Goal: Transaction & Acquisition: Purchase product/service

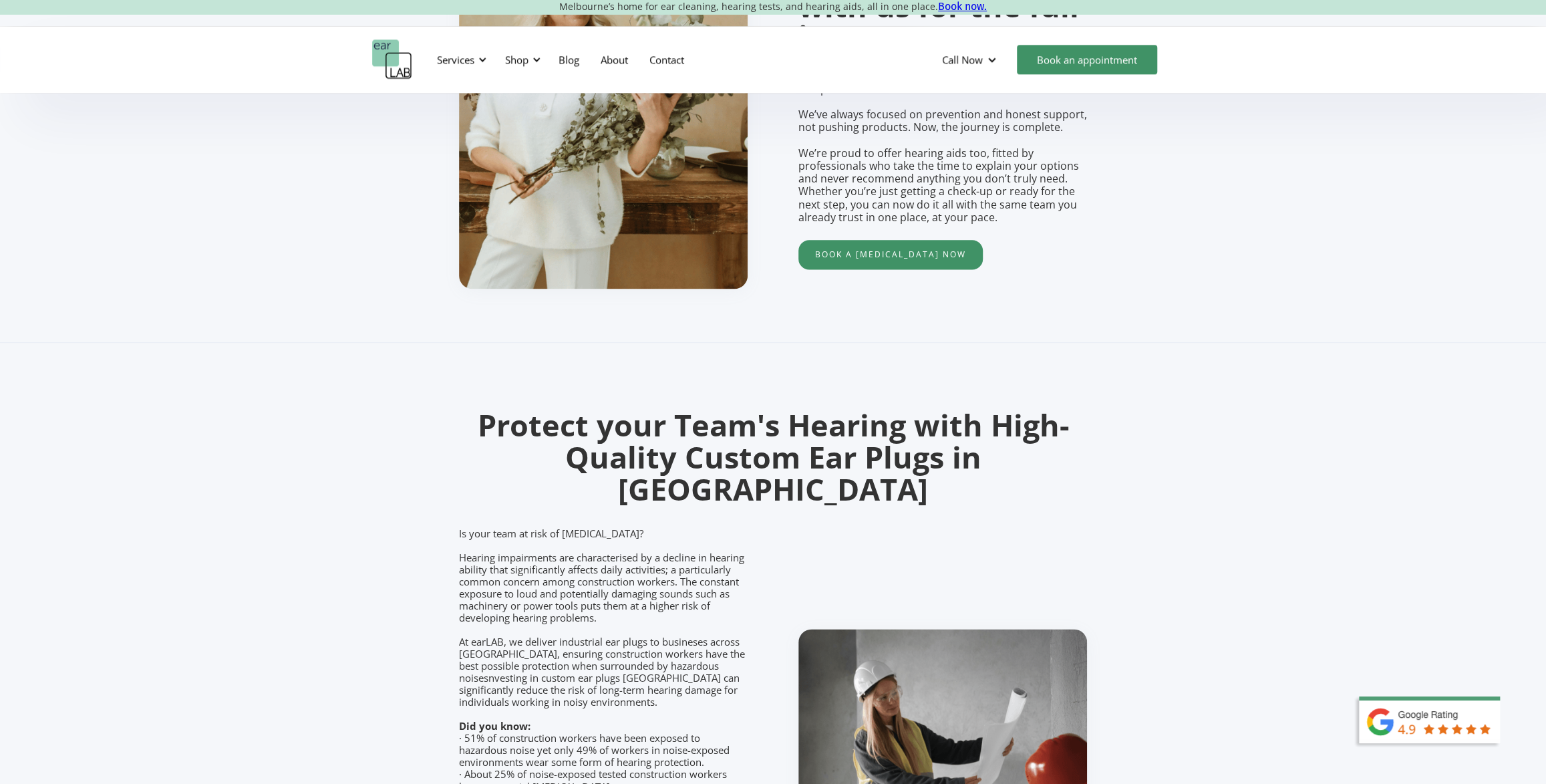
scroll to position [729, 0]
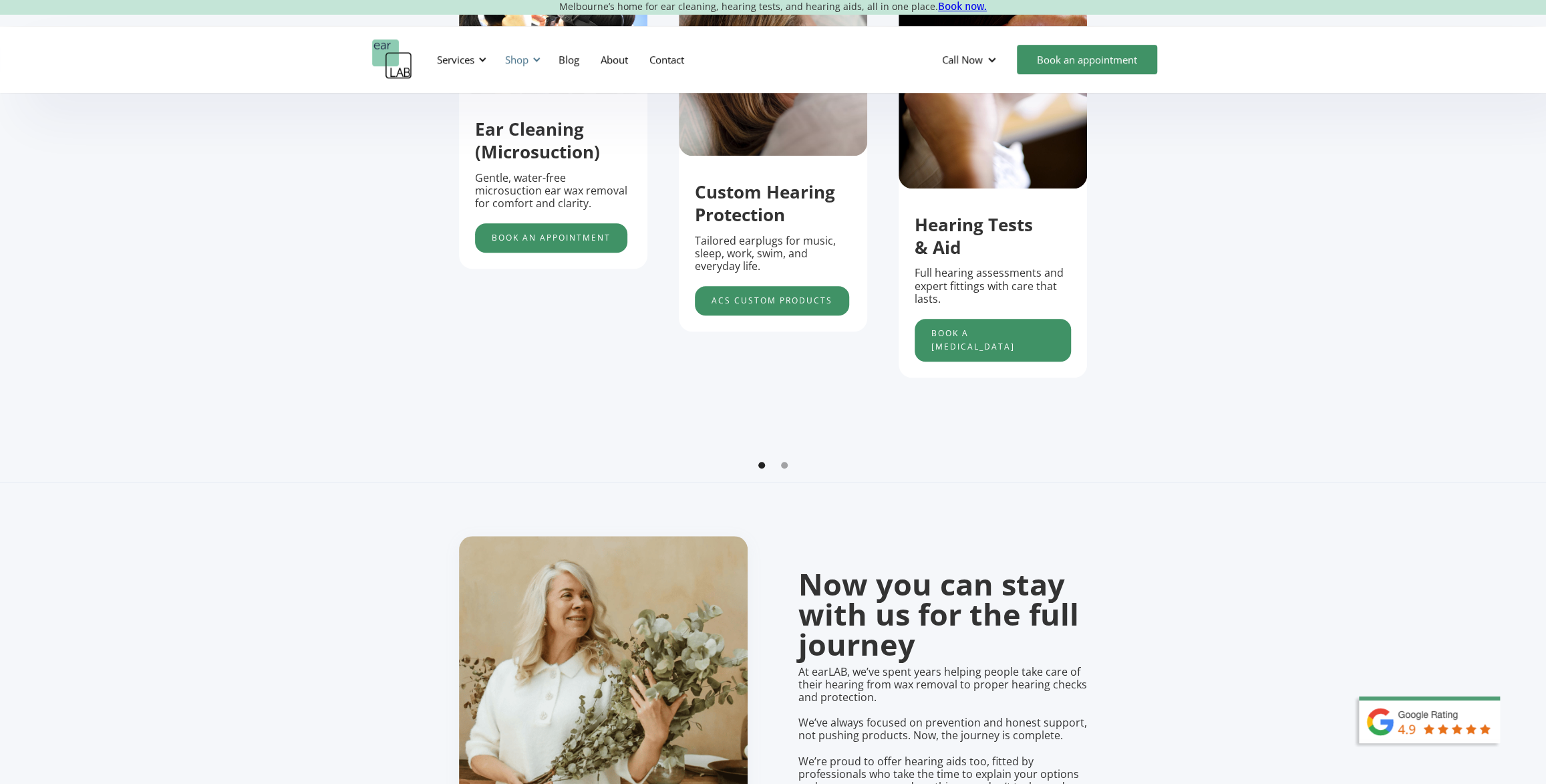
click at [530, 64] on div "Shop" at bounding box center [521, 60] width 47 height 40
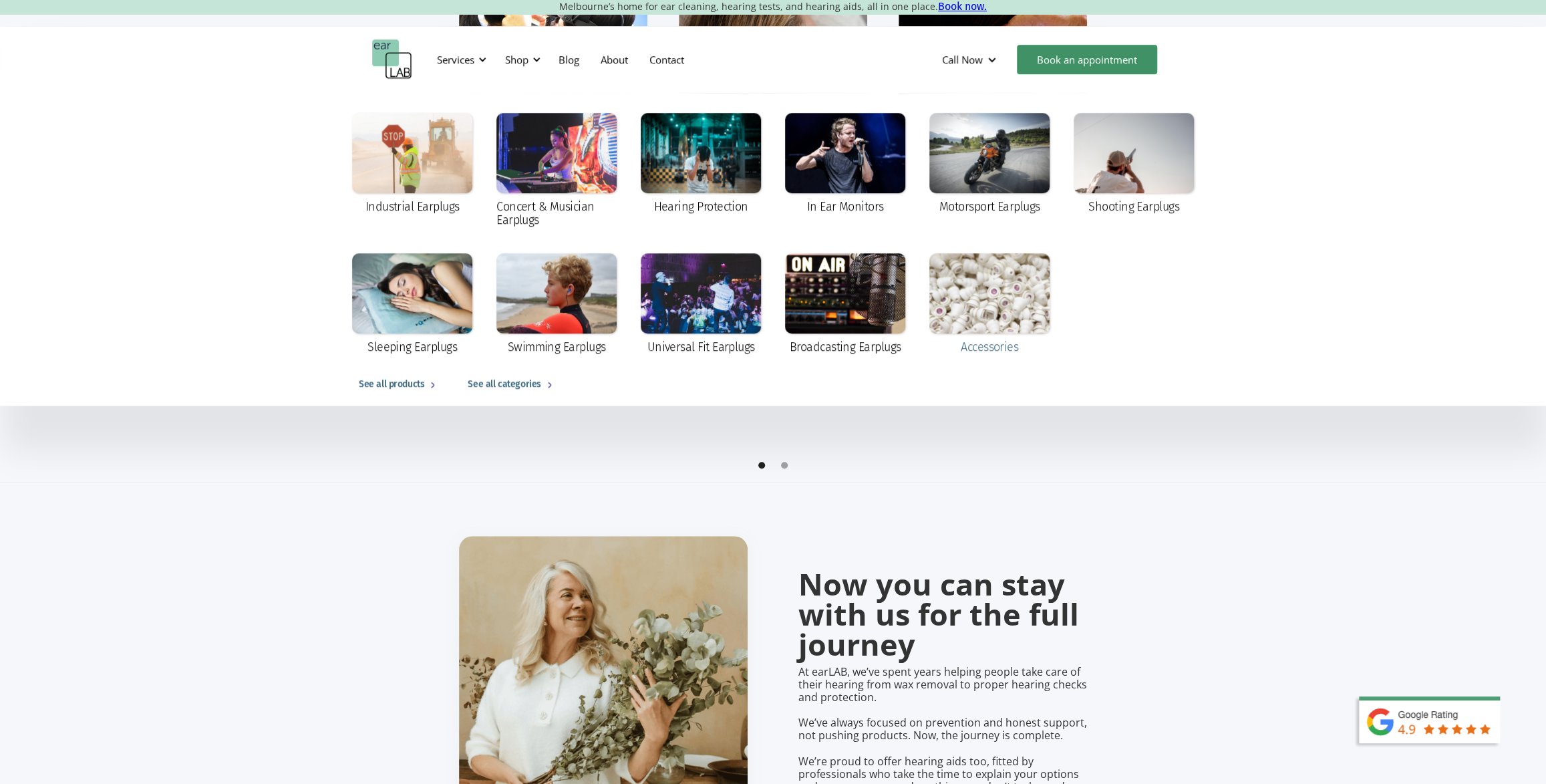
click at [984, 311] on div at bounding box center [989, 293] width 120 height 80
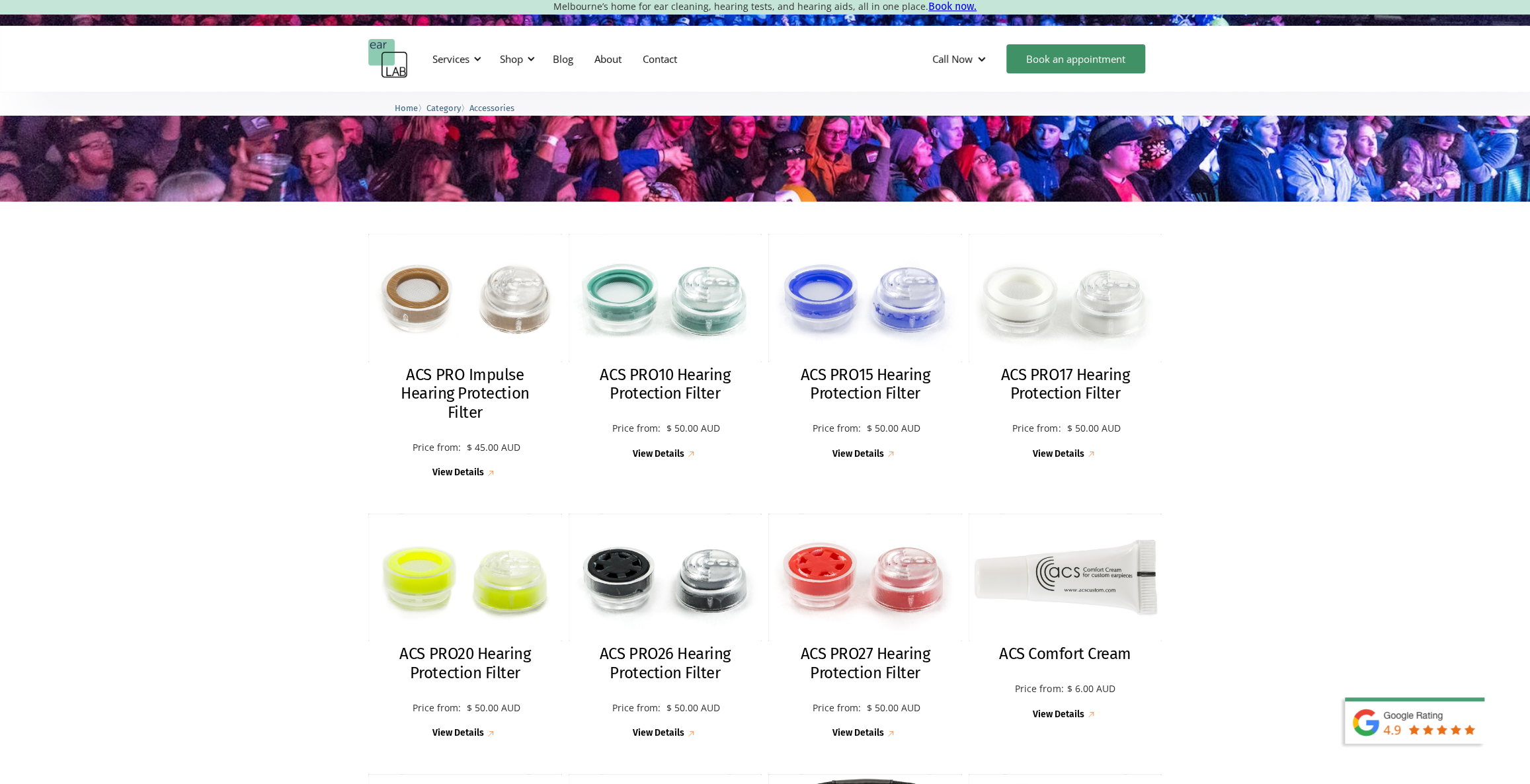
scroll to position [240, 0]
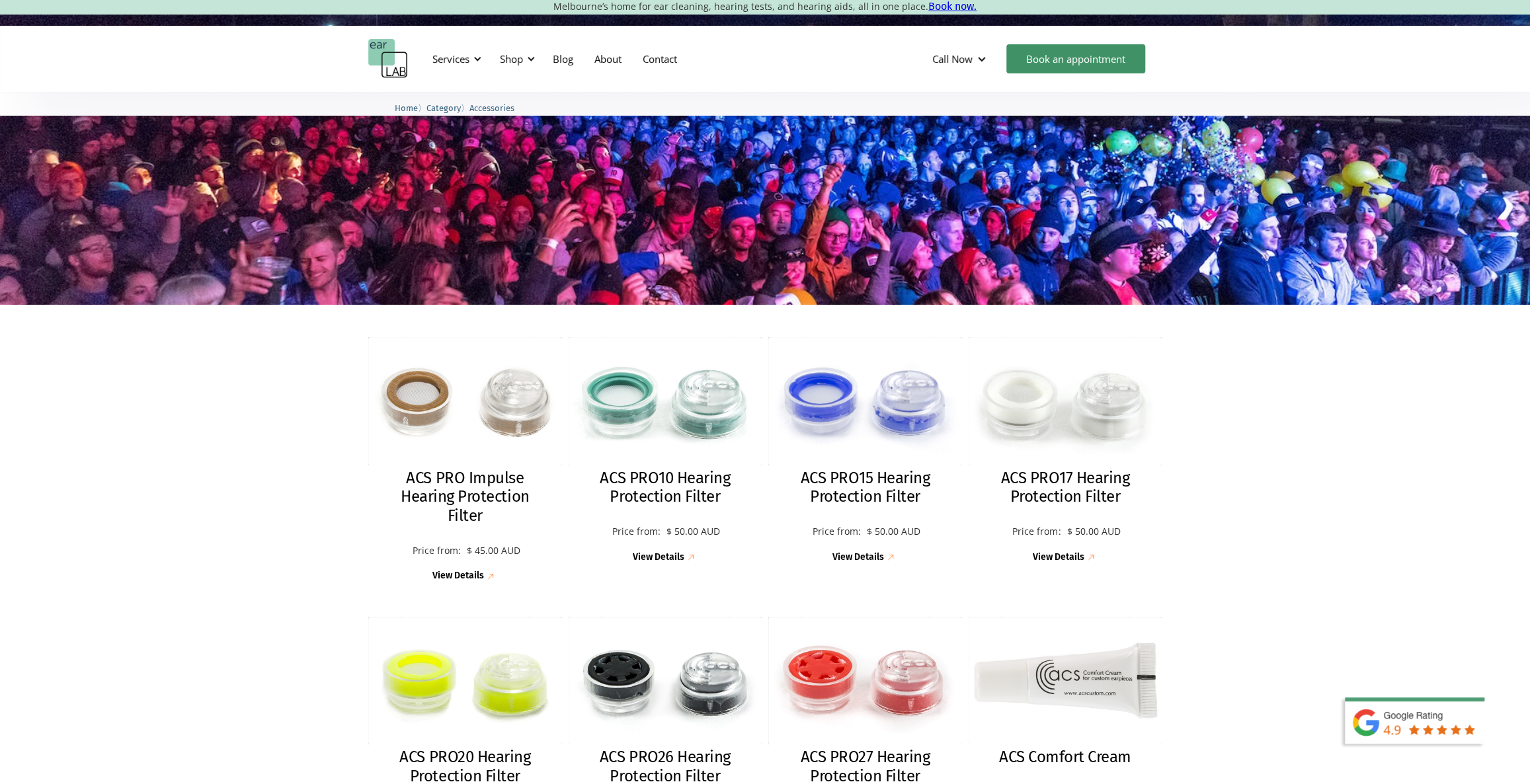
scroll to position [95, 0]
